Goal: Find contact information: Find contact information

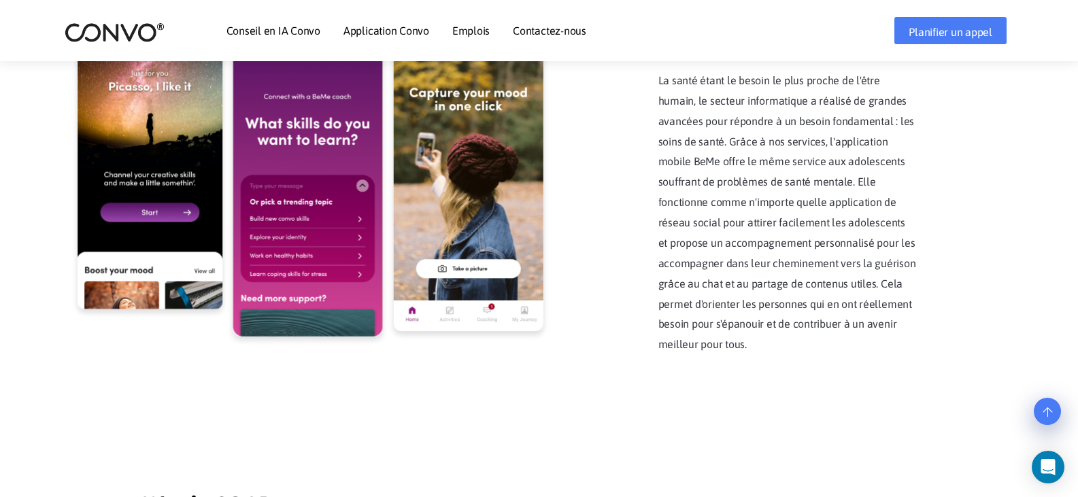
scroll to position [2854, 0]
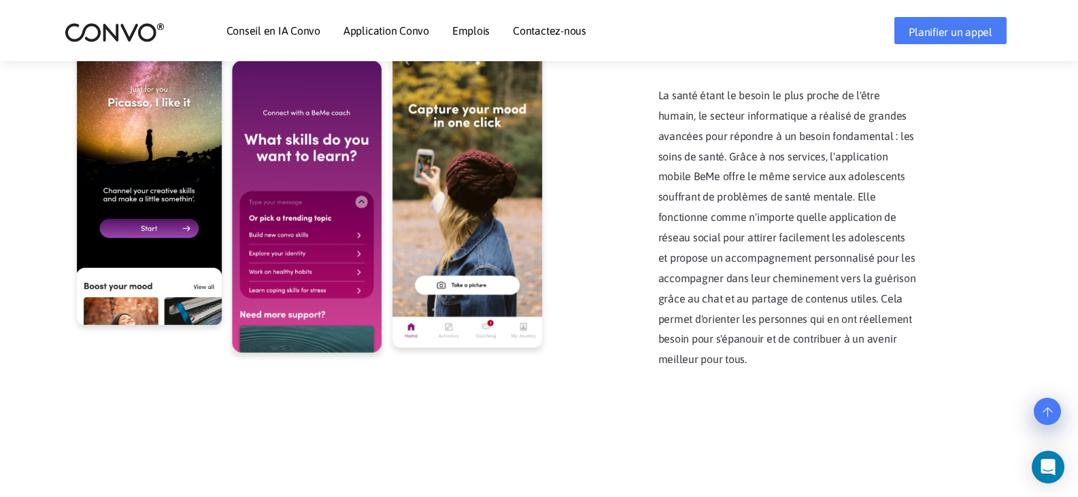
drag, startPoint x: 551, startPoint y: 18, endPoint x: 551, endPoint y: 33, distance: 15.0
click at [551, 20] on li "Contactez-nous" at bounding box center [549, 30] width 73 height 59
click at [551, 33] on font "Contactez-nous" at bounding box center [549, 30] width 73 height 12
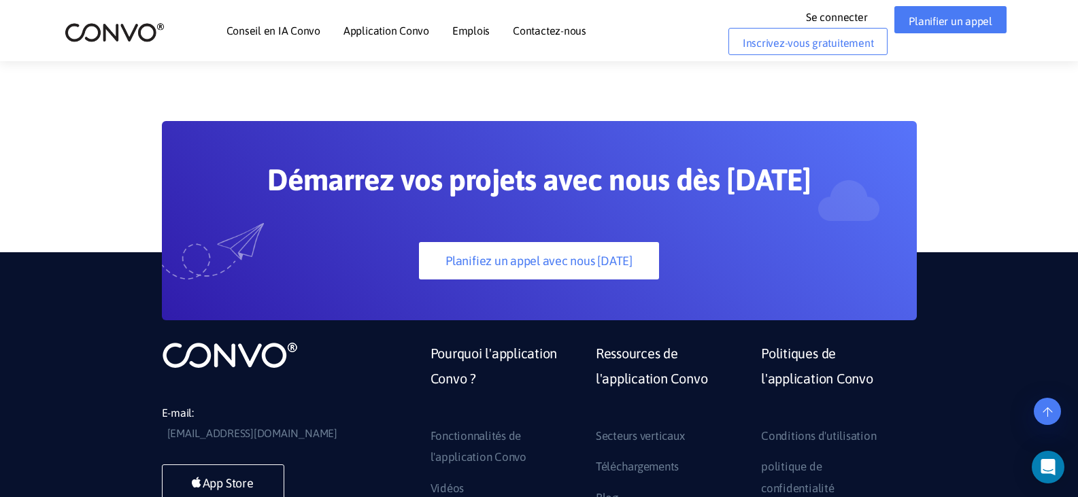
scroll to position [1172, 0]
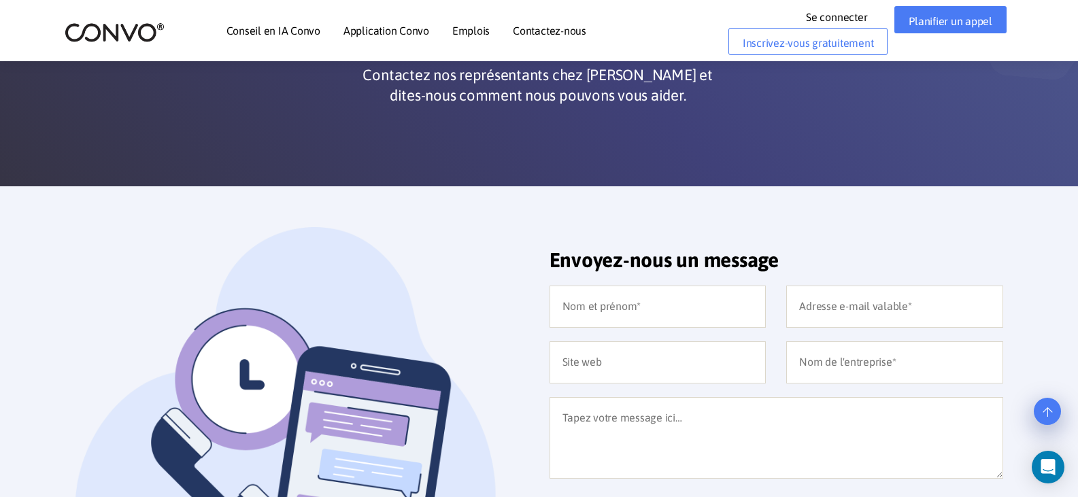
drag, startPoint x: 492, startPoint y: 294, endPoint x: 361, endPoint y: 186, distance: 170.1
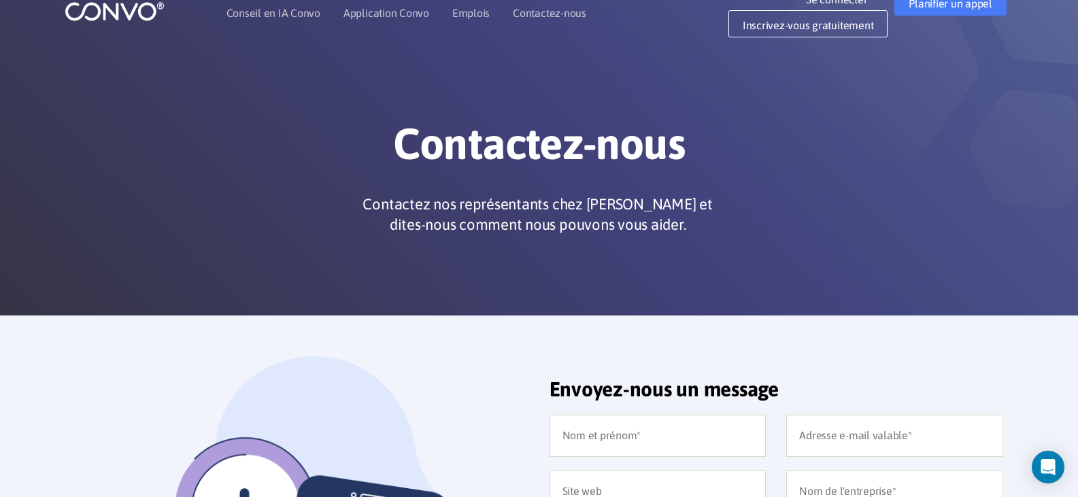
scroll to position [0, 0]
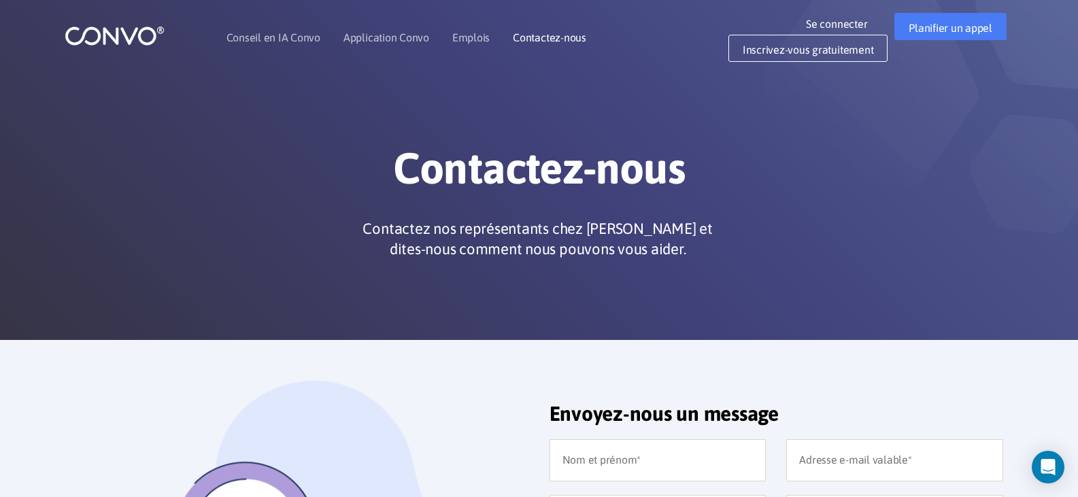
click at [536, 41] on font "Contactez-nous" at bounding box center [549, 37] width 73 height 12
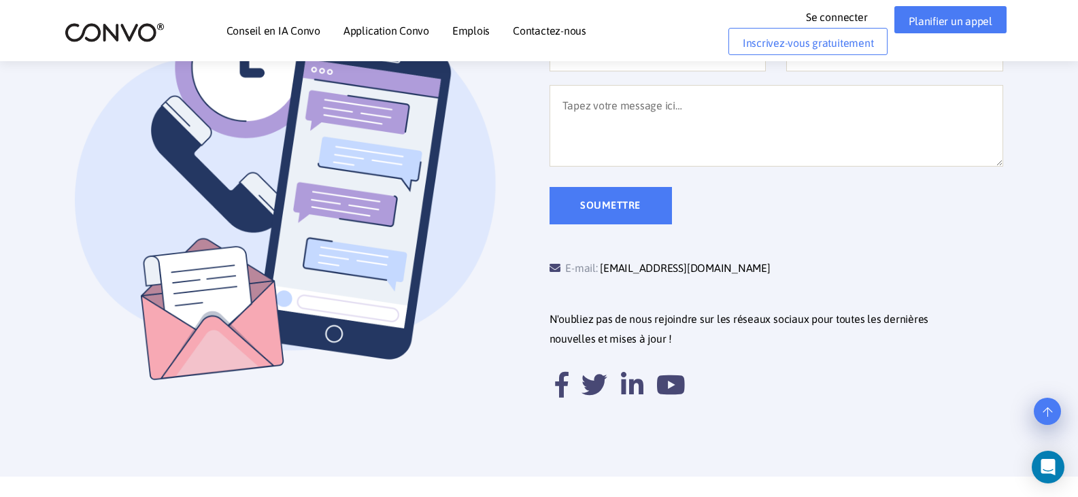
scroll to position [204, 0]
